Goal: Information Seeking & Learning: Find specific fact

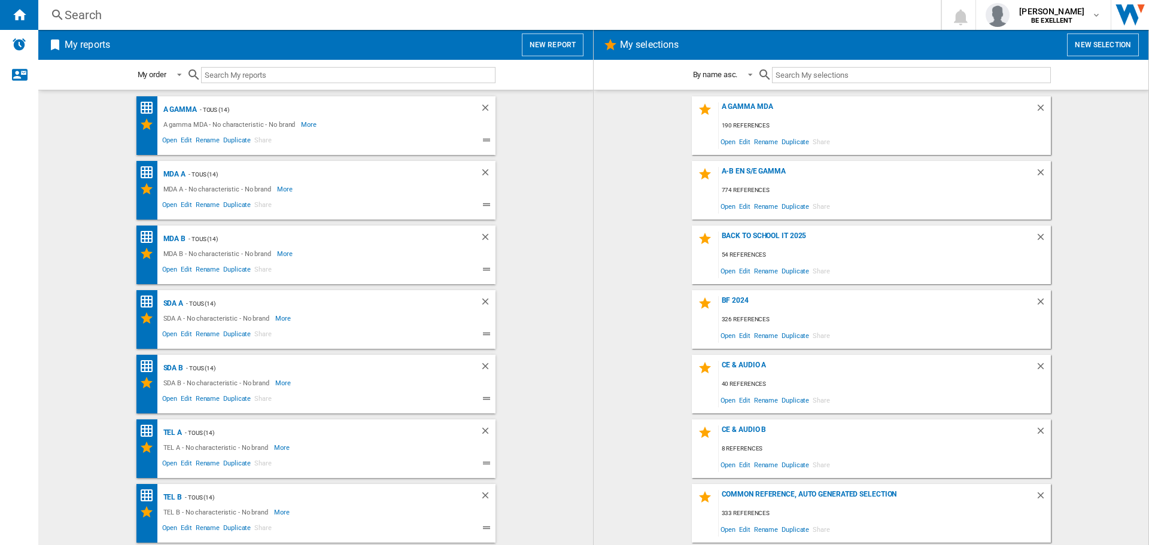
click at [237, 16] on div "Search" at bounding box center [487, 15] width 845 height 17
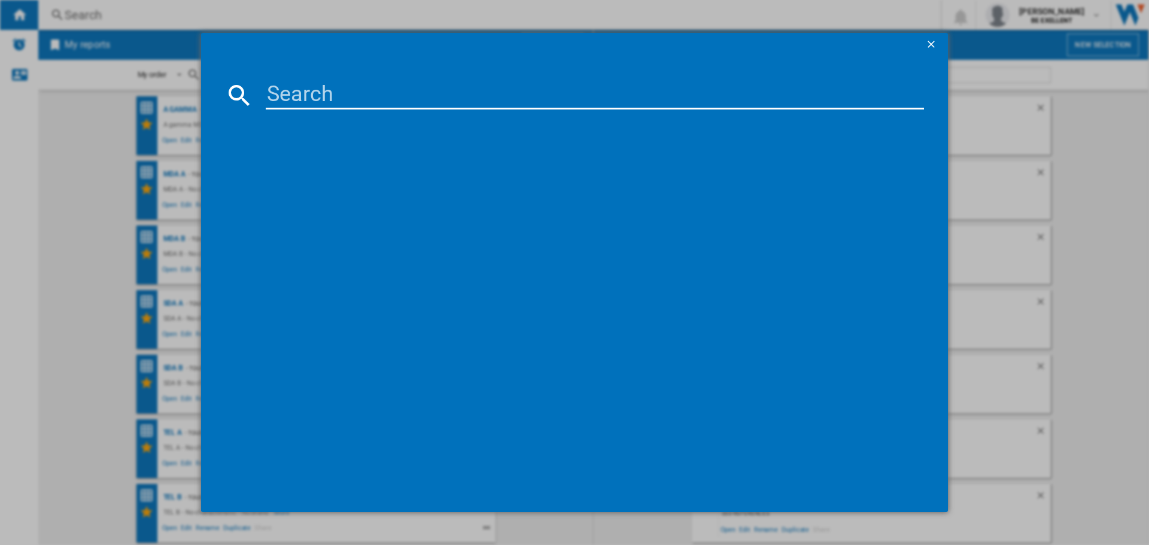
click at [299, 102] on input at bounding box center [595, 95] width 659 height 29
drag, startPoint x: 393, startPoint y: 92, endPoint x: 199, endPoint y: 88, distance: 194.0
click at [199, 88] on div "vs20c8522 Please wait..." at bounding box center [574, 272] width 1149 height 545
type input "vs20c8522"
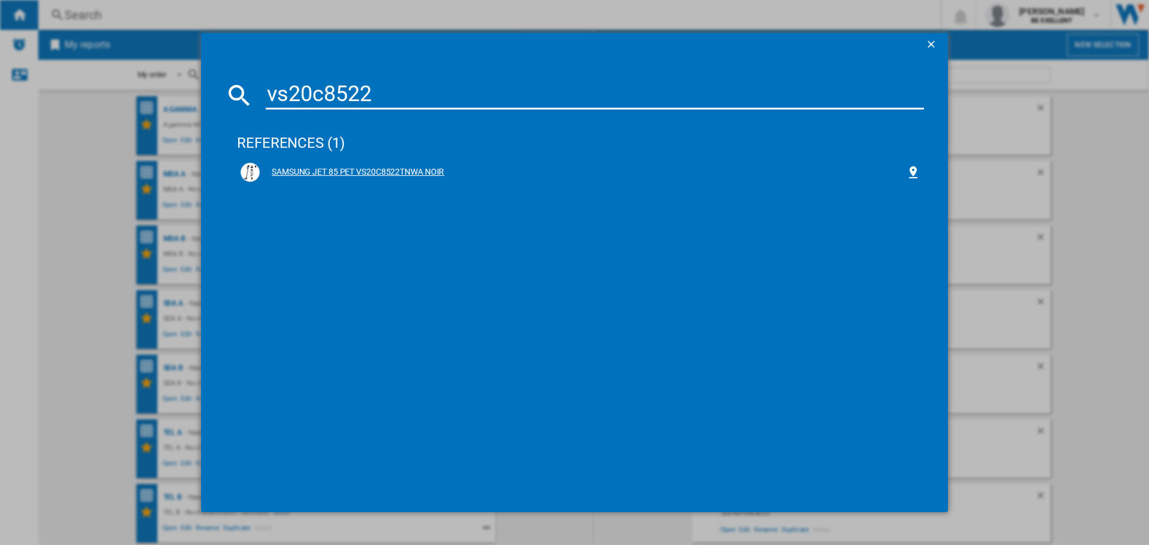
click at [388, 175] on div "SAMSUNG JET 85 PET VS20C8522TNWA NOIR" at bounding box center [583, 172] width 647 height 12
